Goal: Task Accomplishment & Management: Manage account settings

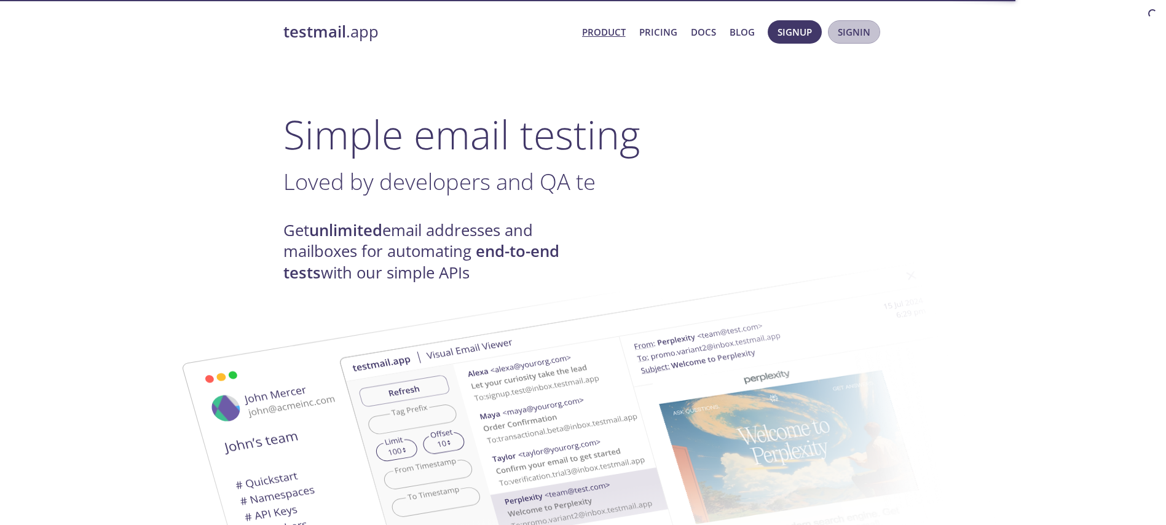
click at [852, 40] on button "Signin" at bounding box center [854, 31] width 52 height 23
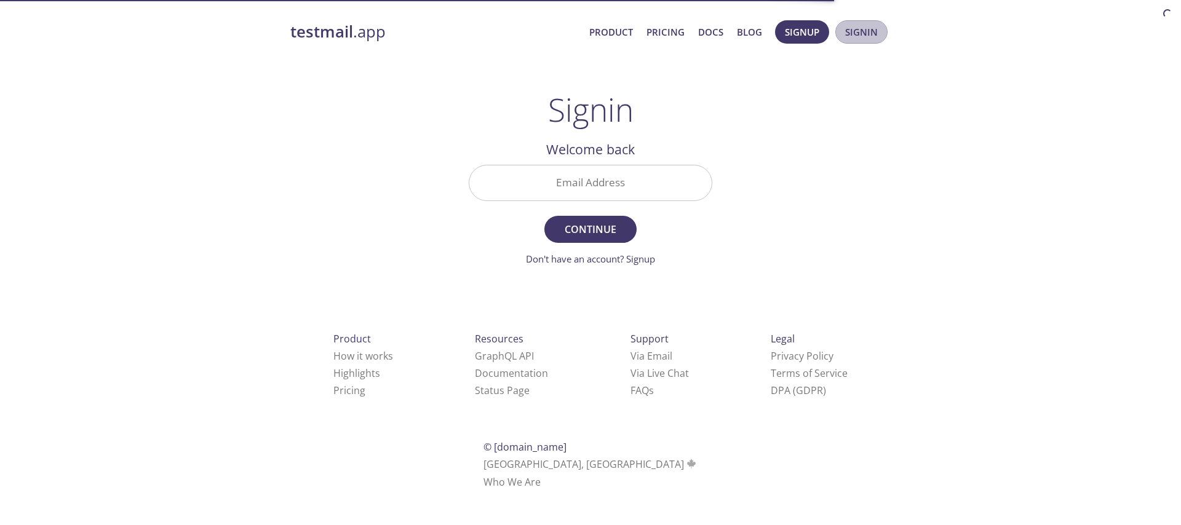
click at [852, 40] on button "Signin" at bounding box center [861, 31] width 52 height 23
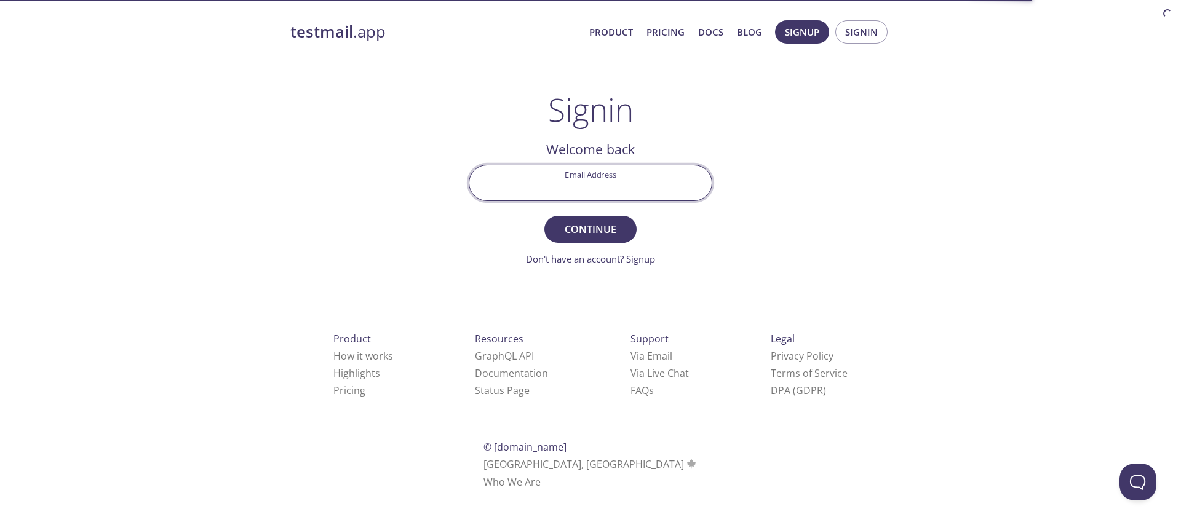
click at [562, 192] on input "Email Address" at bounding box center [590, 182] width 242 height 35
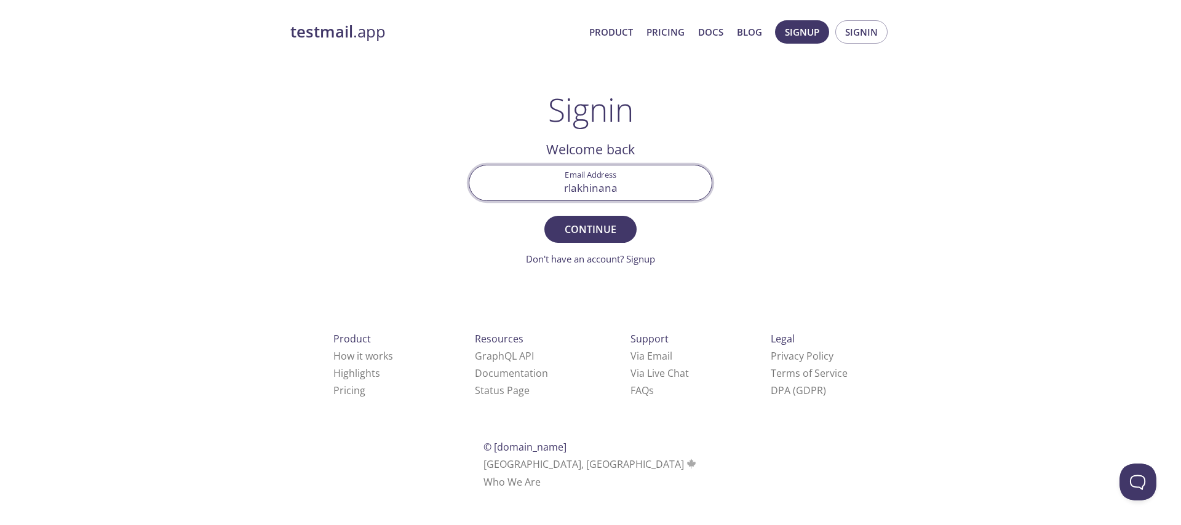
type input "[EMAIL_ADDRESS][DOMAIN_NAME]"
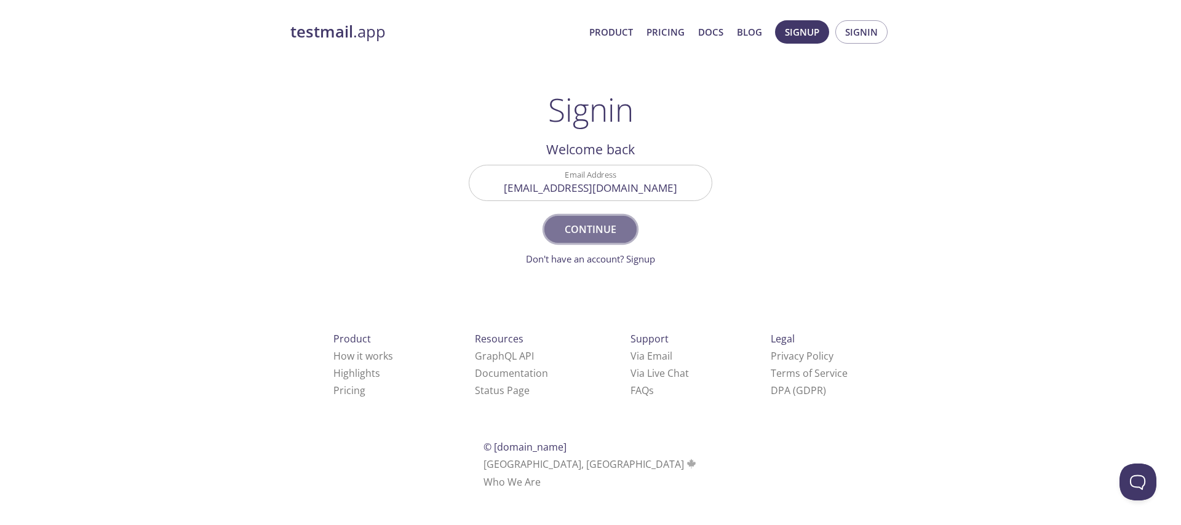
click at [630, 234] on button "Continue" at bounding box center [590, 229] width 92 height 27
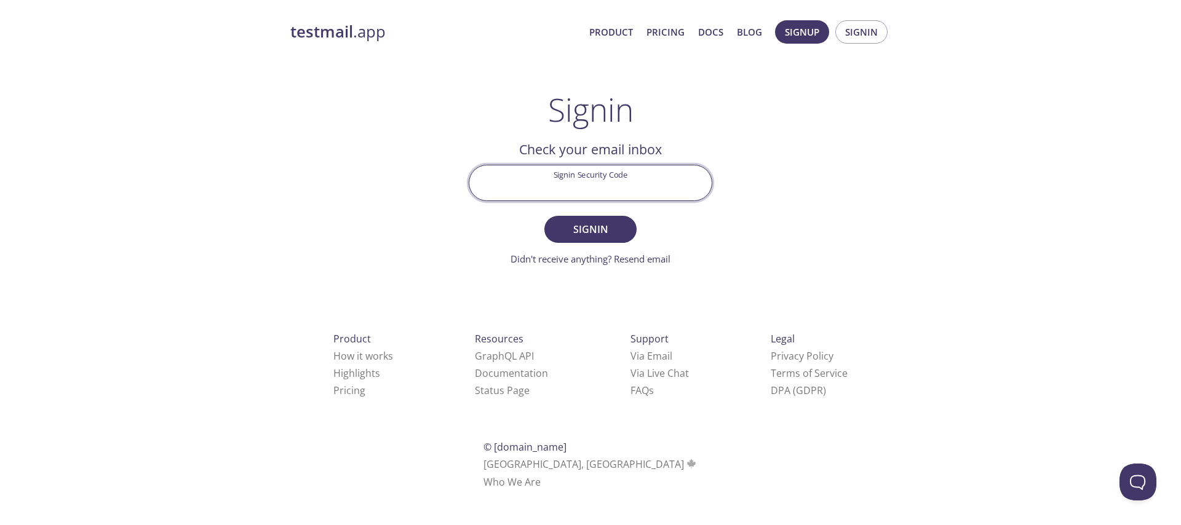
click at [557, 188] on input "Signin Security Code" at bounding box center [590, 182] width 242 height 35
paste input "5FQ8B9M"
type input "5FQ8B9M"
click at [572, 225] on span "Signin" at bounding box center [590, 229] width 65 height 17
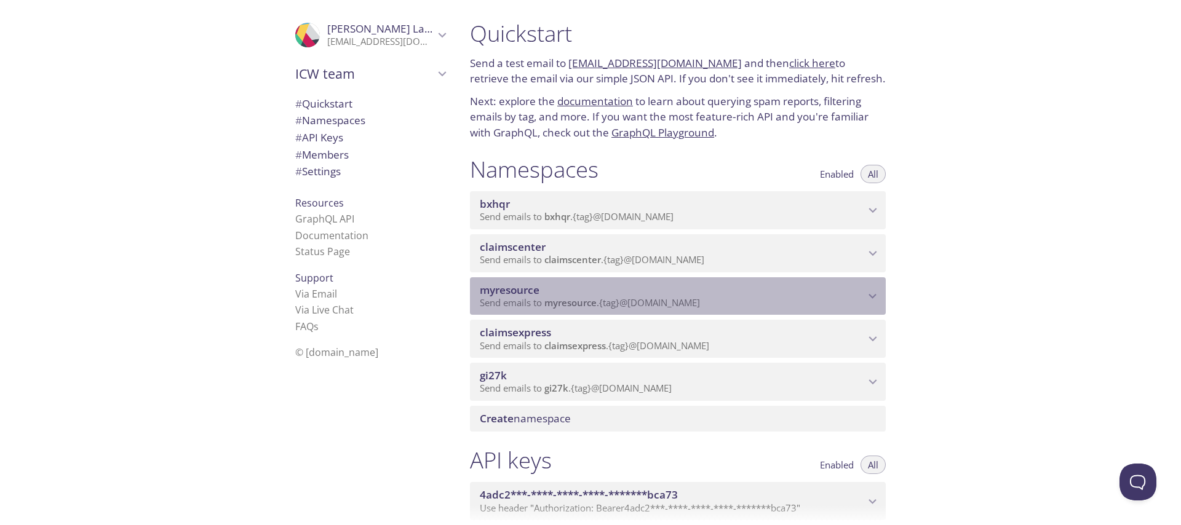
click at [568, 284] on span "myresource" at bounding box center [672, 290] width 385 height 14
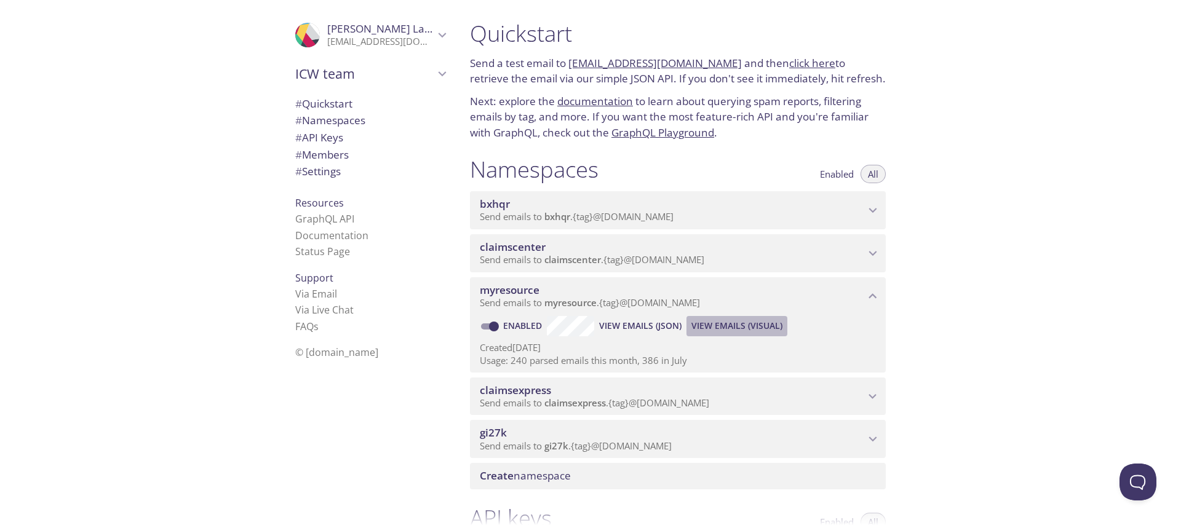
click at [737, 322] on span "View Emails (Visual)" at bounding box center [736, 326] width 91 height 15
